Goal: Task Accomplishment & Management: Use online tool/utility

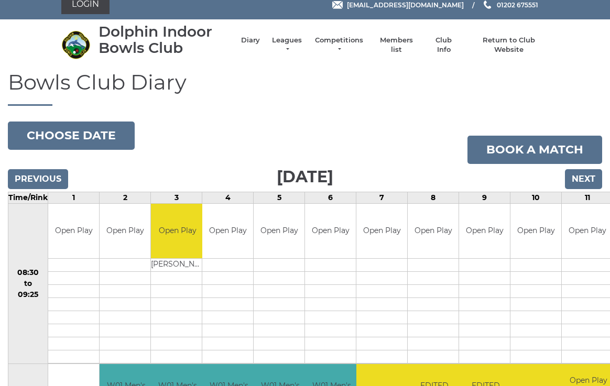
scroll to position [11, 0]
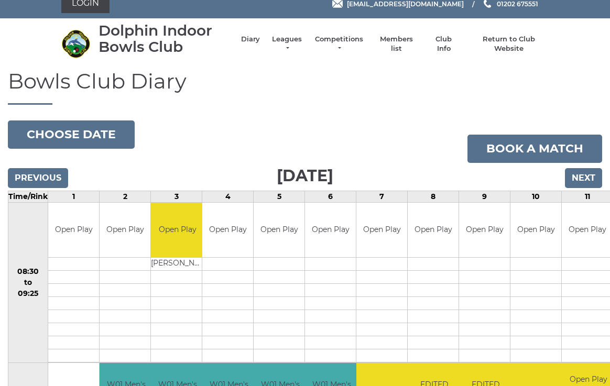
click at [250, 43] on link "Diary" at bounding box center [250, 39] width 19 height 9
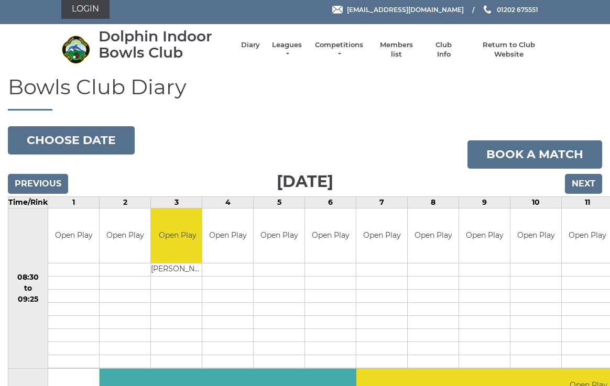
scroll to position [5, 0]
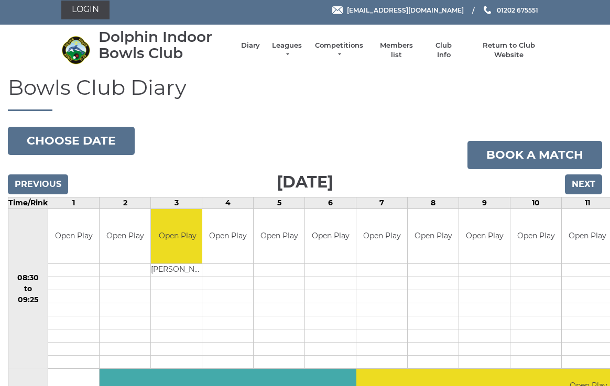
click at [82, 11] on link "Login" at bounding box center [85, 10] width 48 height 19
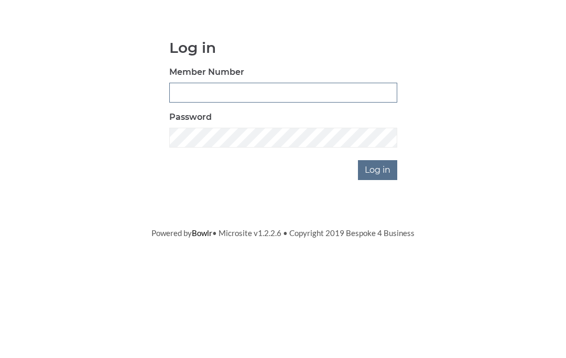
type input "4060"
click at [378, 248] on input "Log in" at bounding box center [377, 258] width 39 height 20
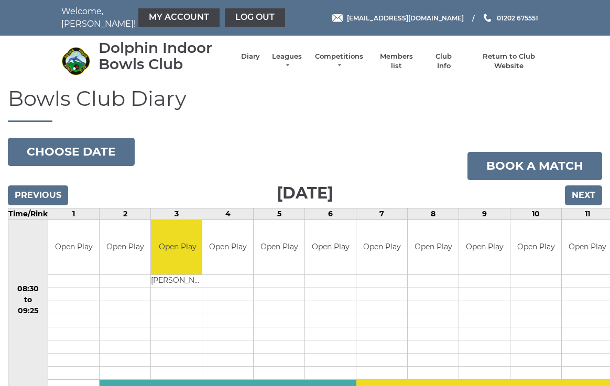
click at [446, 61] on link "Club Info" at bounding box center [444, 61] width 30 height 19
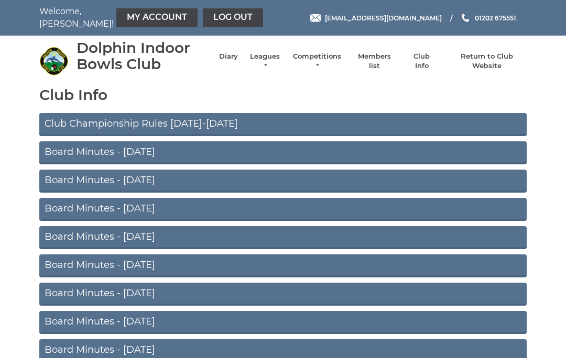
click at [235, 58] on link "Diary" at bounding box center [228, 56] width 19 height 9
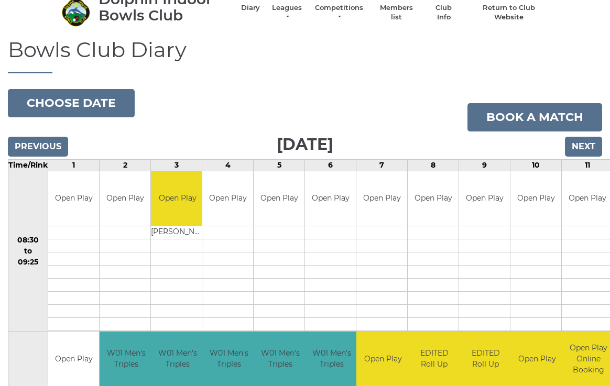
scroll to position [81, 0]
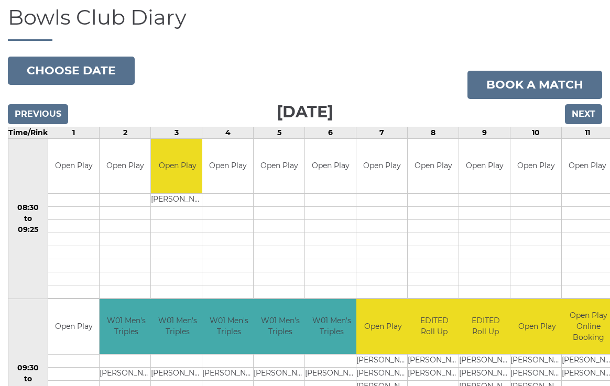
click at [85, 74] on button "Choose date" at bounding box center [71, 71] width 127 height 28
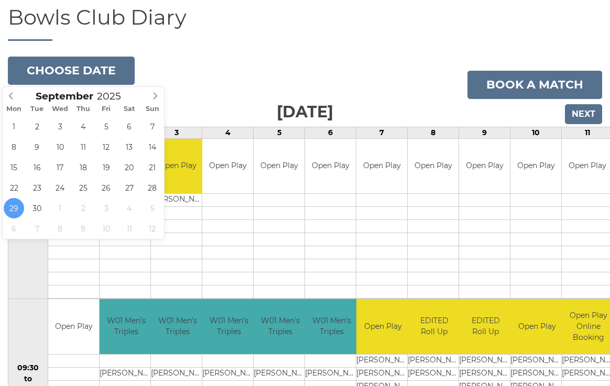
click at [157, 97] on icon at bounding box center [154, 95] width 7 height 7
type input "[DATE]"
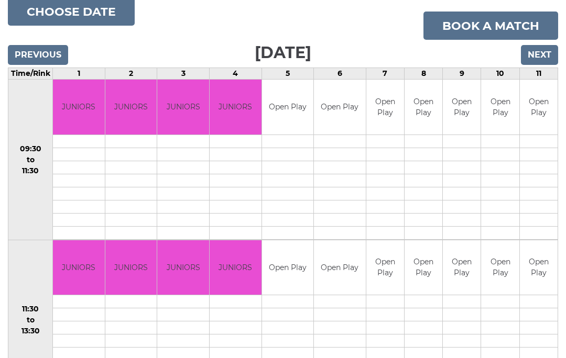
scroll to position [123, 0]
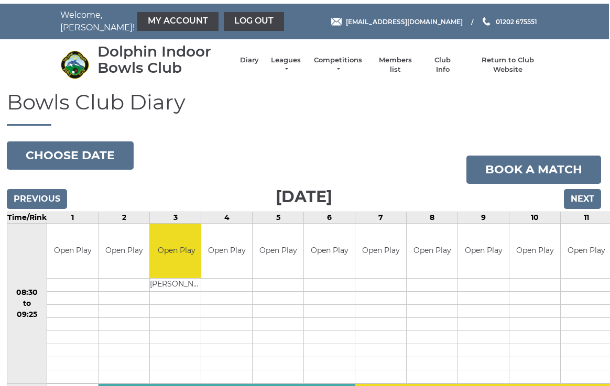
scroll to position [0, 2]
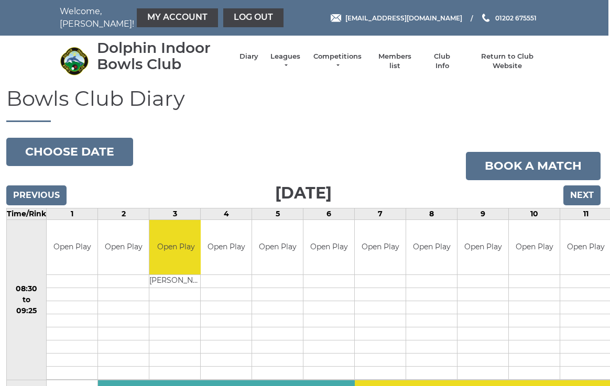
click at [343, 63] on link "Competitions" at bounding box center [337, 61] width 50 height 19
